Goal: Task Accomplishment & Management: Manage account settings

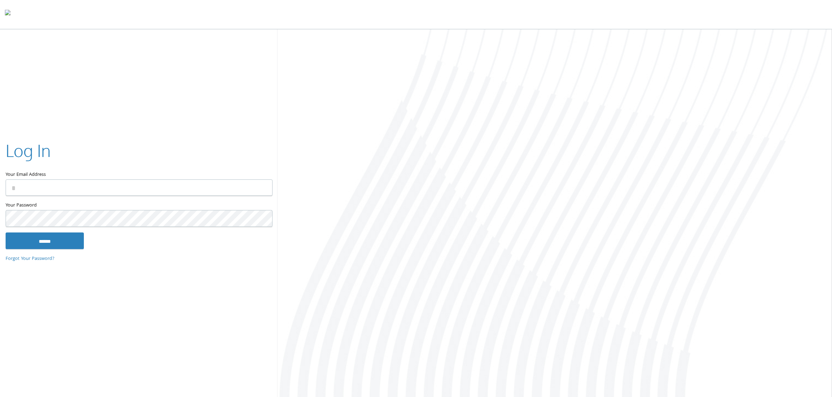
drag, startPoint x: 81, startPoint y: 103, endPoint x: 130, endPoint y: 78, distance: 54.7
click at [81, 103] on div "Log In Your Email Address Your Password This field is required ****** Forgot Yo…" at bounding box center [416, 214] width 832 height 370
